Goal: Find specific page/section: Find specific page/section

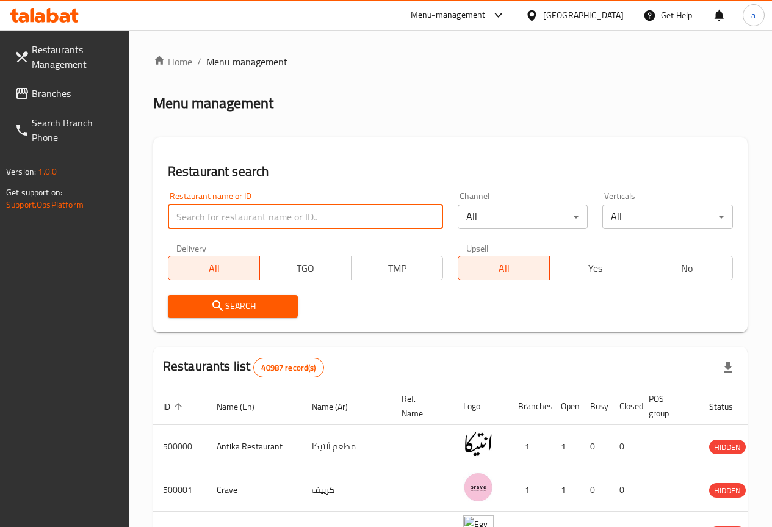
click at [217, 204] on input "search" at bounding box center [305, 216] width 275 height 24
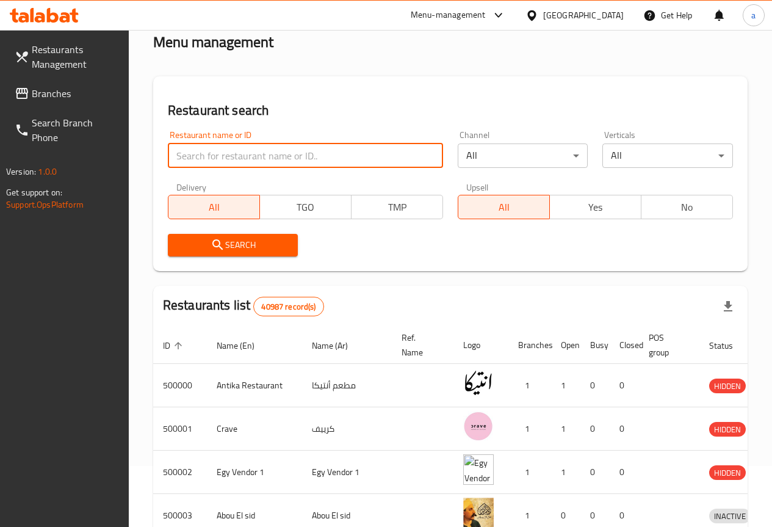
scroll to position [61, 0]
type input "776348"
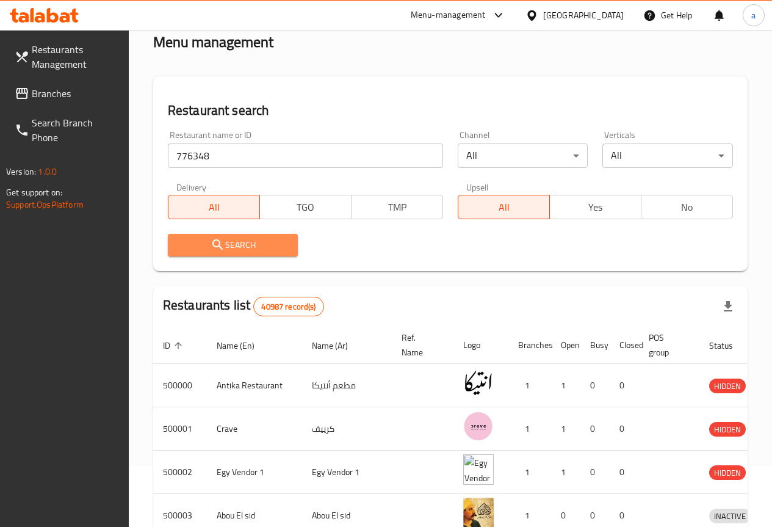
click at [244, 234] on button "Search" at bounding box center [233, 245] width 131 height 23
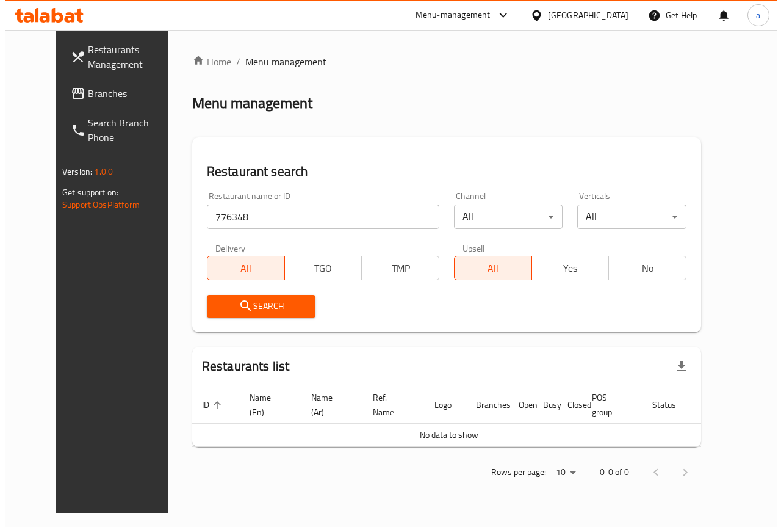
scroll to position [0, 0]
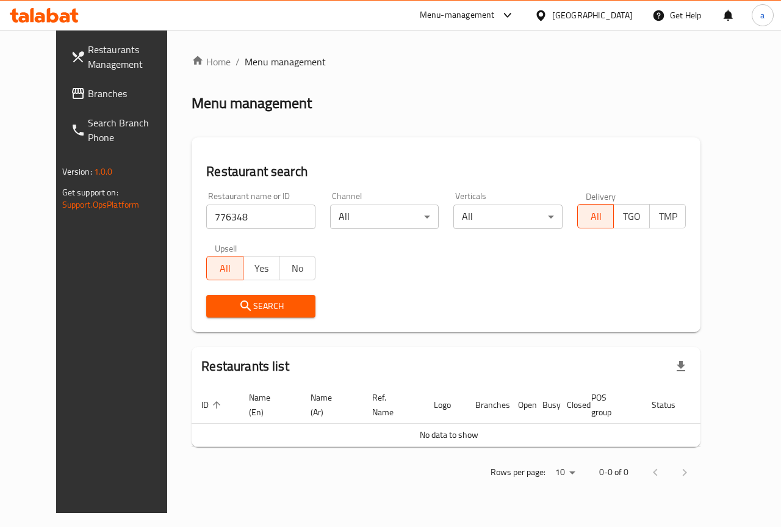
click at [88, 92] on span "Branches" at bounding box center [132, 93] width 89 height 15
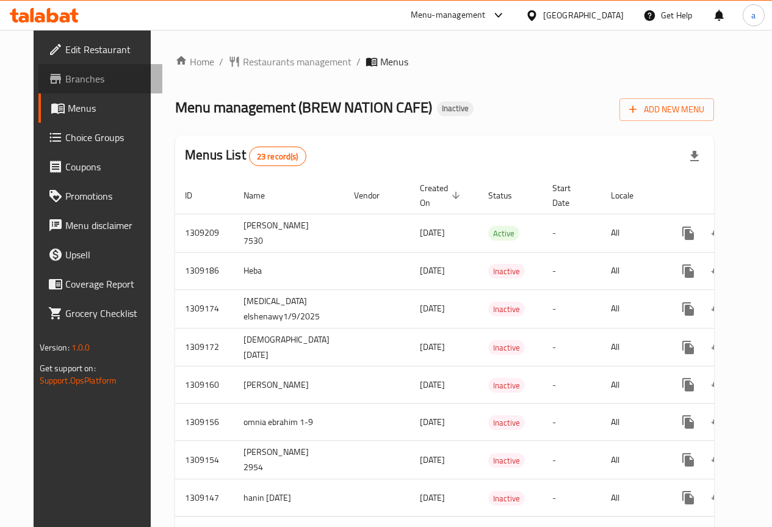
click at [71, 81] on span "Branches" at bounding box center [108, 78] width 87 height 15
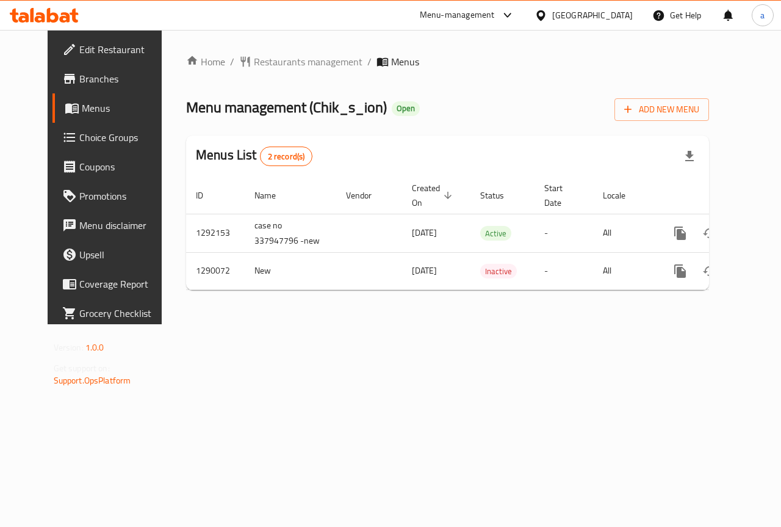
scroll to position [0, 4]
click at [79, 86] on span "Branches" at bounding box center [123, 78] width 89 height 15
